Goal: Transaction & Acquisition: Book appointment/travel/reservation

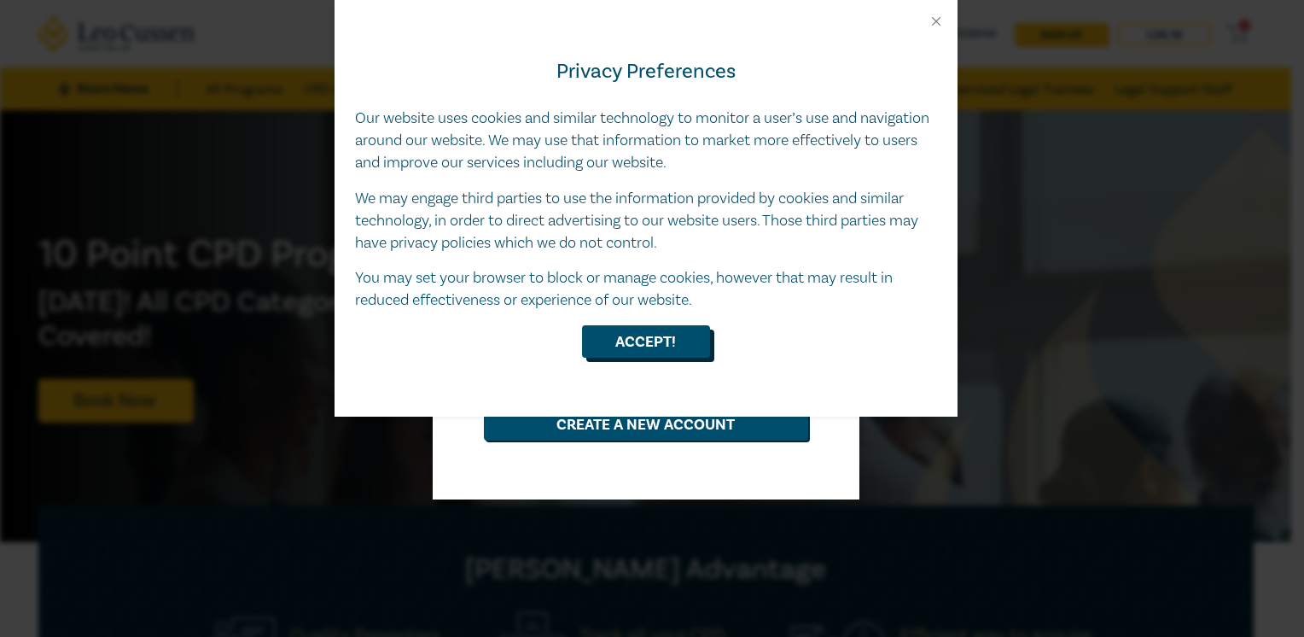
click at [650, 345] on button "Accept!" at bounding box center [646, 341] width 128 height 32
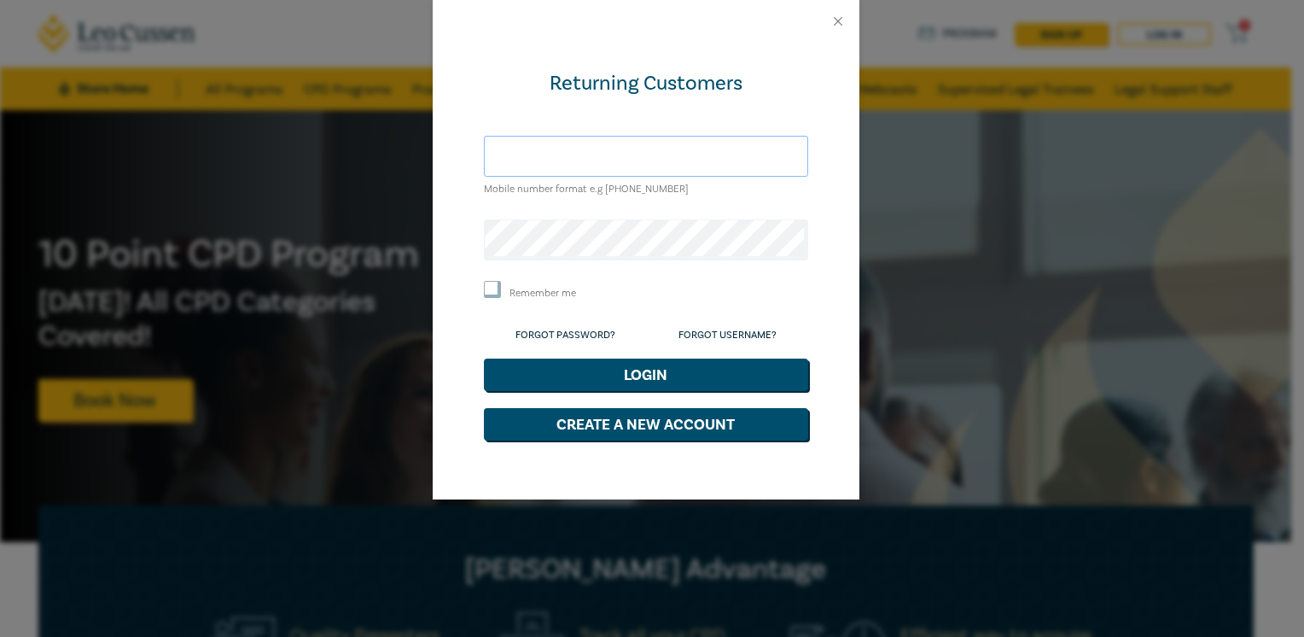
click at [611, 153] on input "text" at bounding box center [646, 156] width 324 height 41
click at [835, 19] on button "Close" at bounding box center [838, 21] width 15 height 15
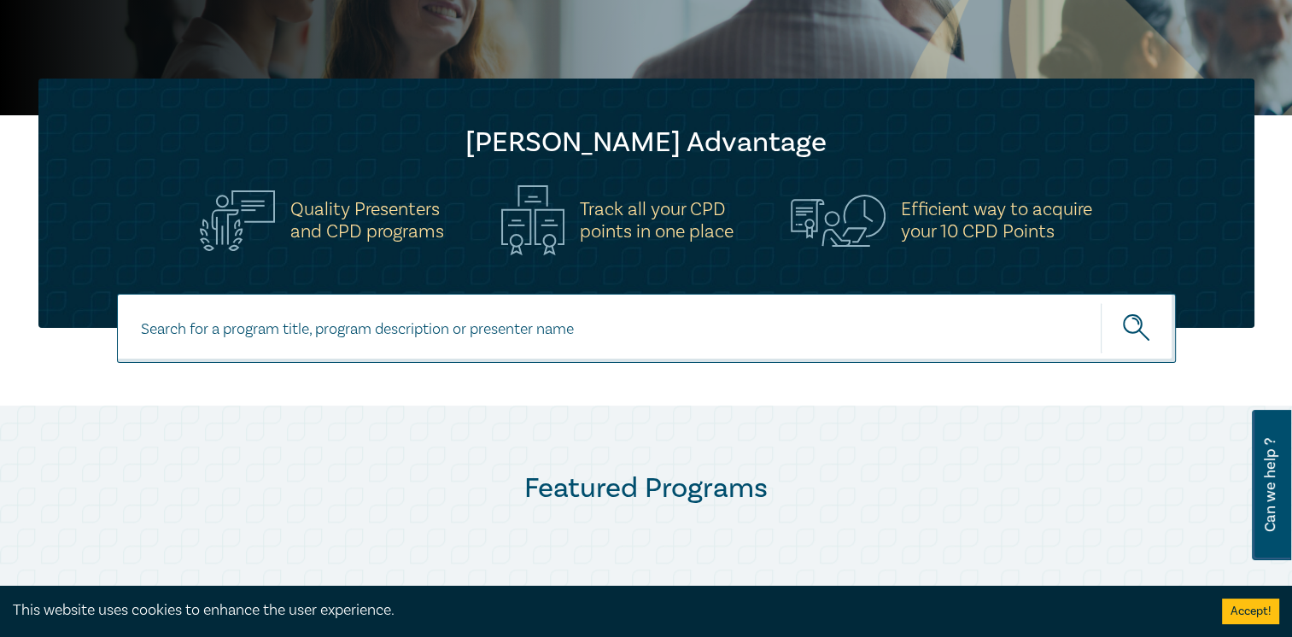
scroll to position [171, 0]
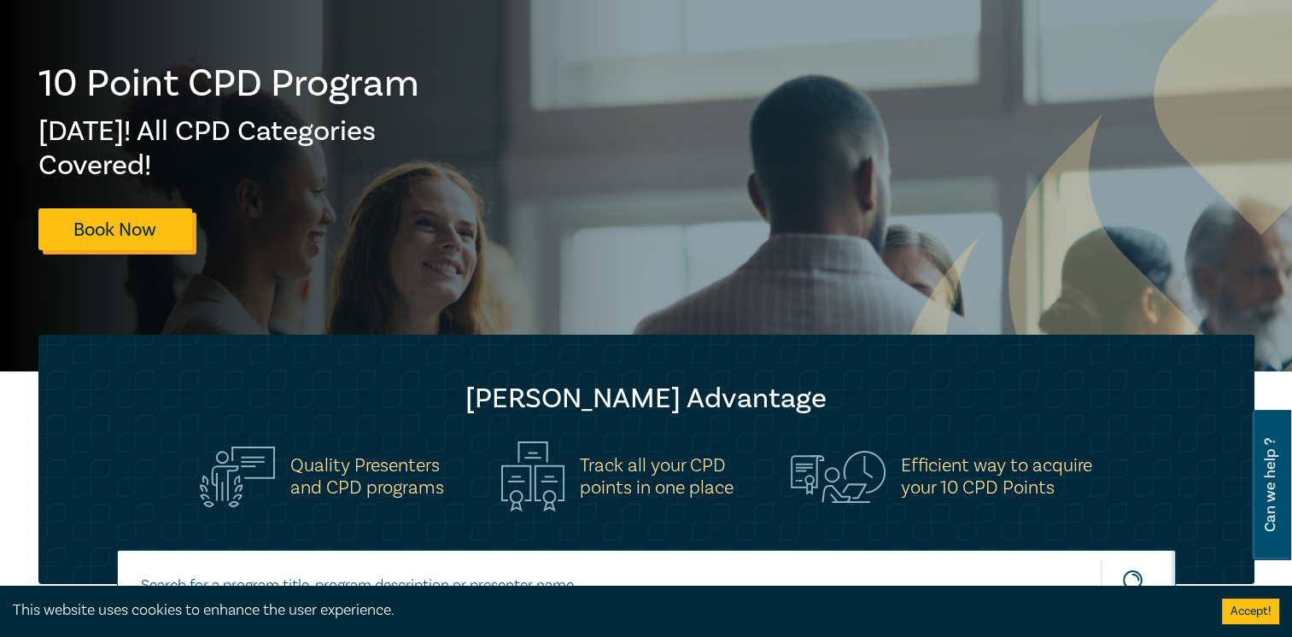
click at [120, 234] on link "Book Now" at bounding box center [115, 229] width 154 height 42
